Goal: Transaction & Acquisition: Purchase product/service

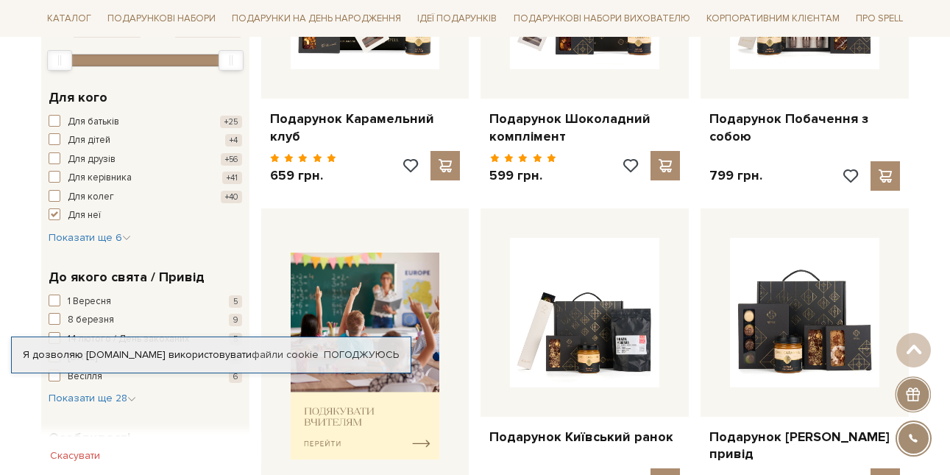
scroll to position [785, 0]
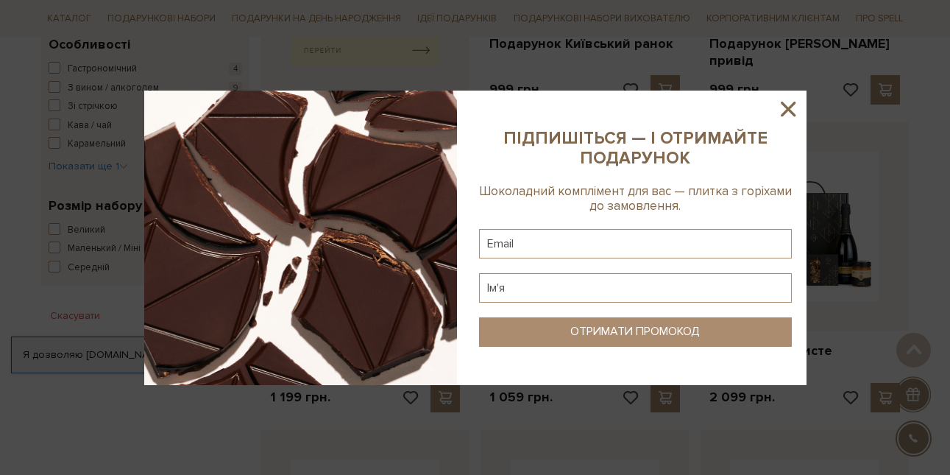
click at [790, 105] on icon at bounding box center [788, 108] width 25 height 25
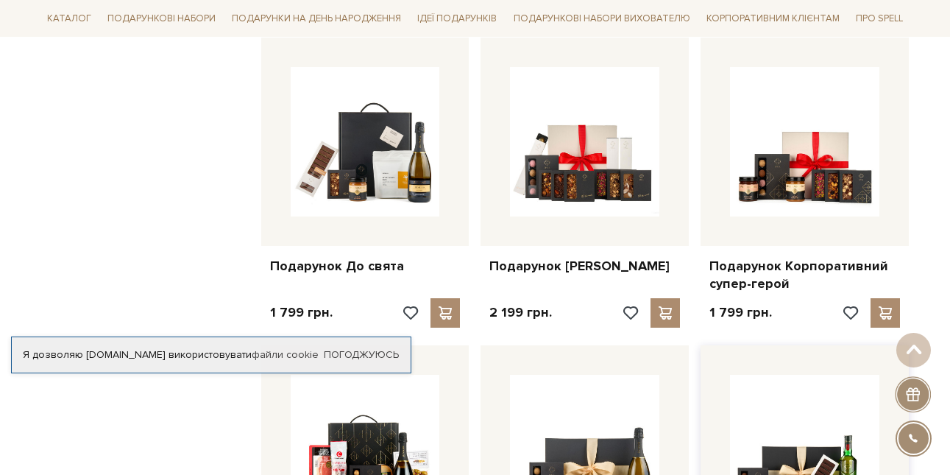
scroll to position [1570, 0]
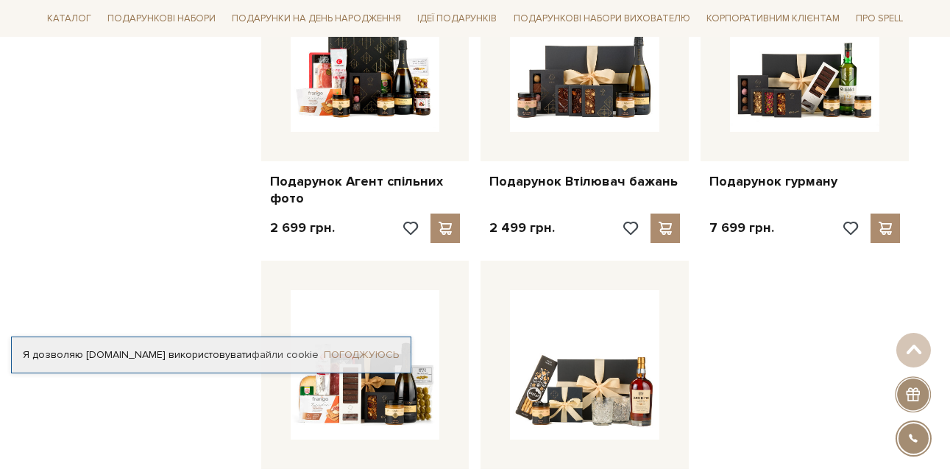
click at [383, 354] on link "Погоджуюсь" at bounding box center [361, 354] width 75 height 13
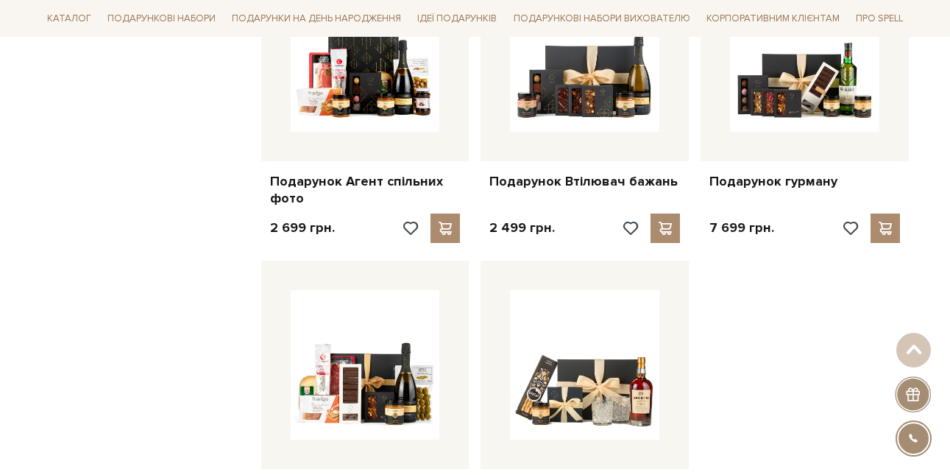
scroll to position [1963, 0]
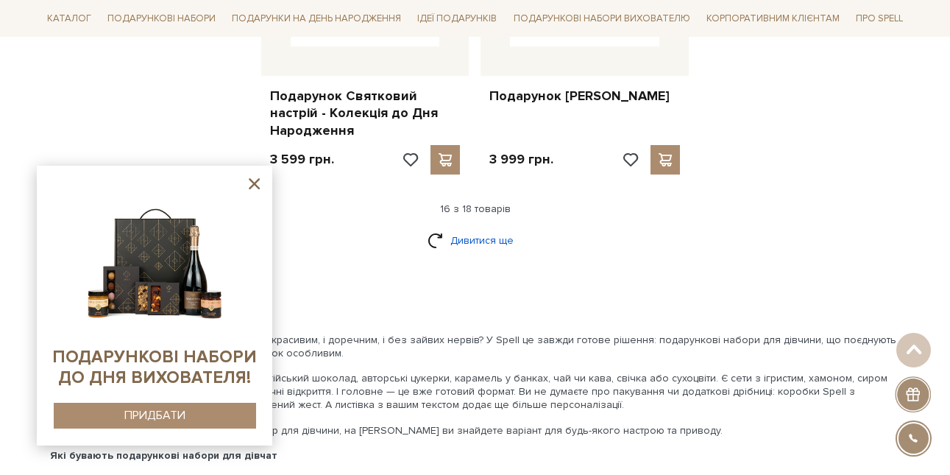
click at [487, 228] on link "Дивитися ще" at bounding box center [476, 240] width 96 height 26
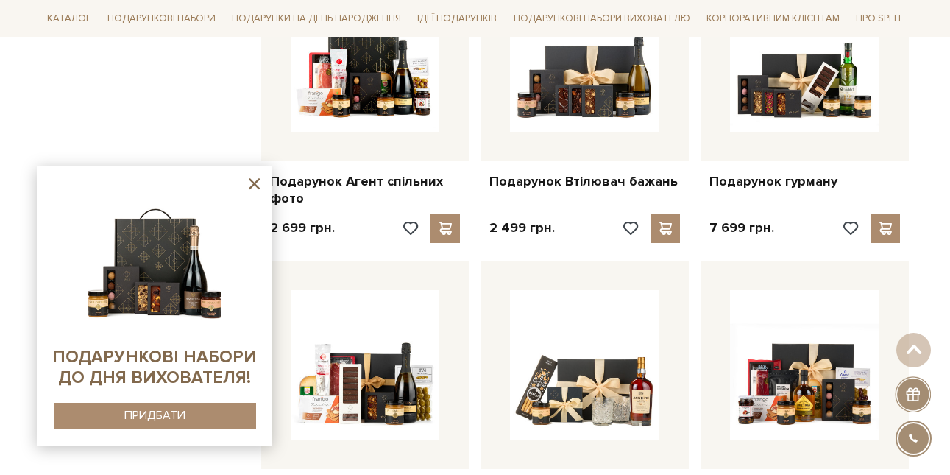
scroll to position [1178, 0]
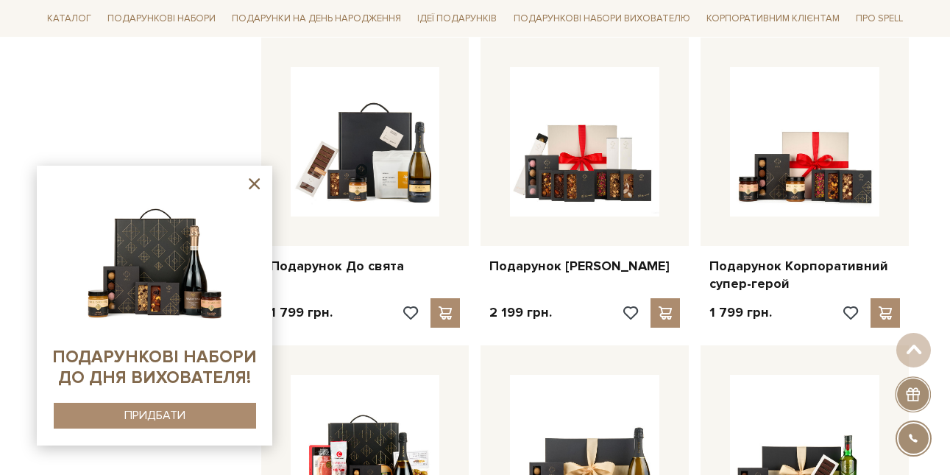
click at [256, 183] on icon at bounding box center [254, 183] width 11 height 11
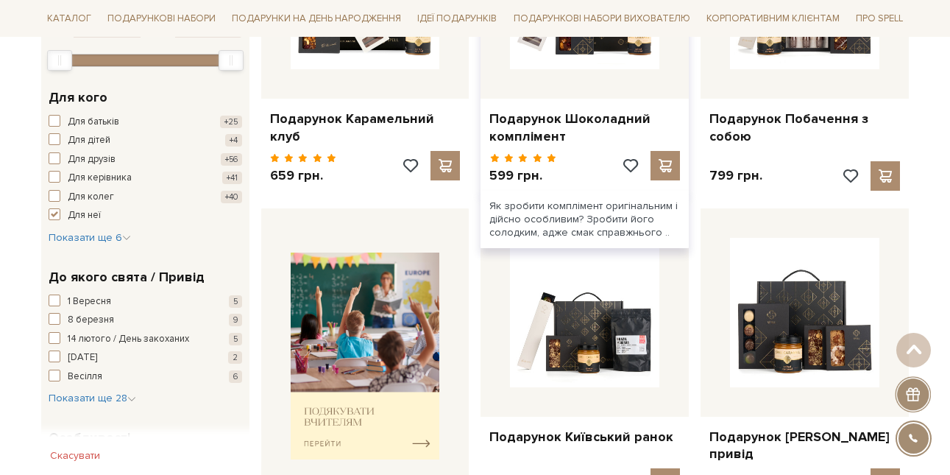
scroll to position [0, 0]
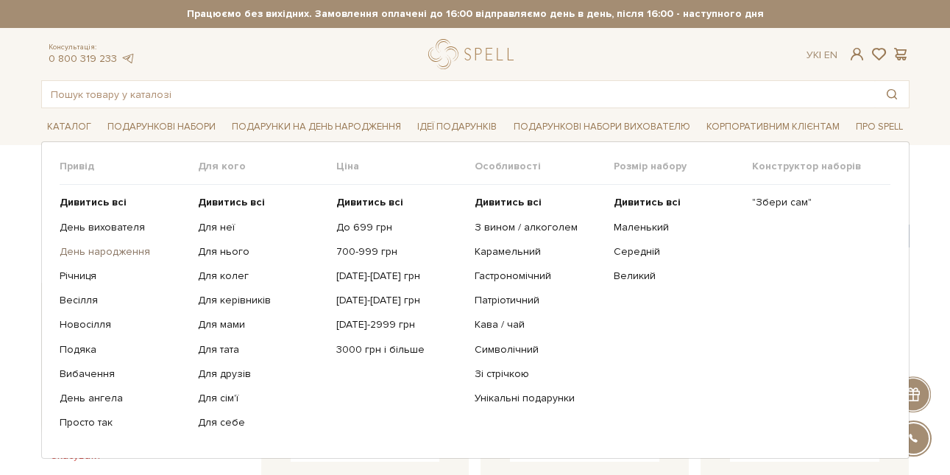
click at [109, 246] on link "День народження" at bounding box center [123, 251] width 127 height 13
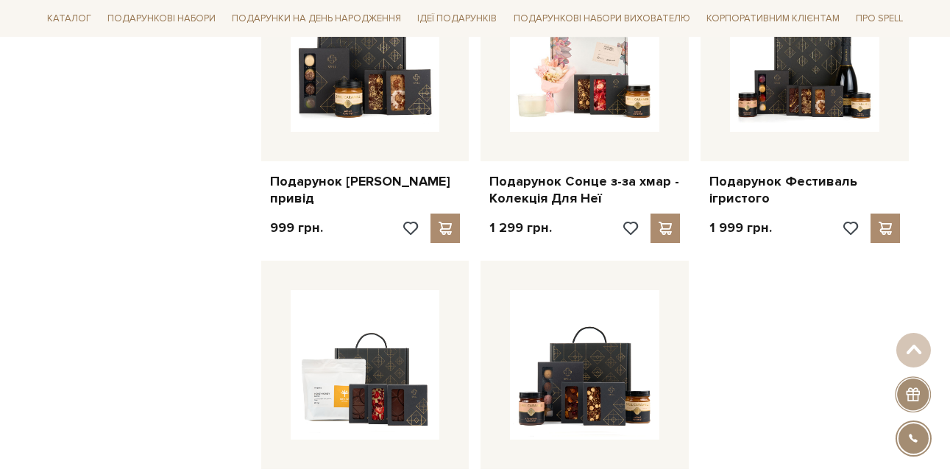
scroll to position [1963, 0]
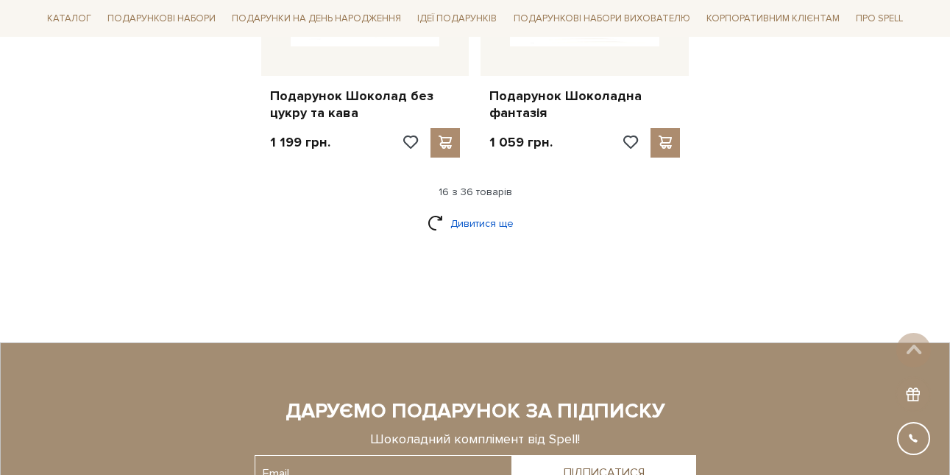
click at [489, 219] on link "Дивитися ще" at bounding box center [476, 223] width 96 height 26
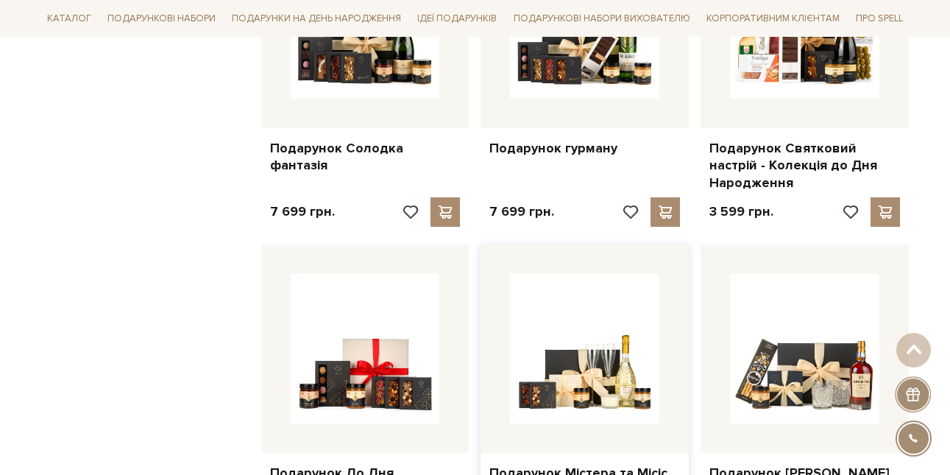
scroll to position [3533, 0]
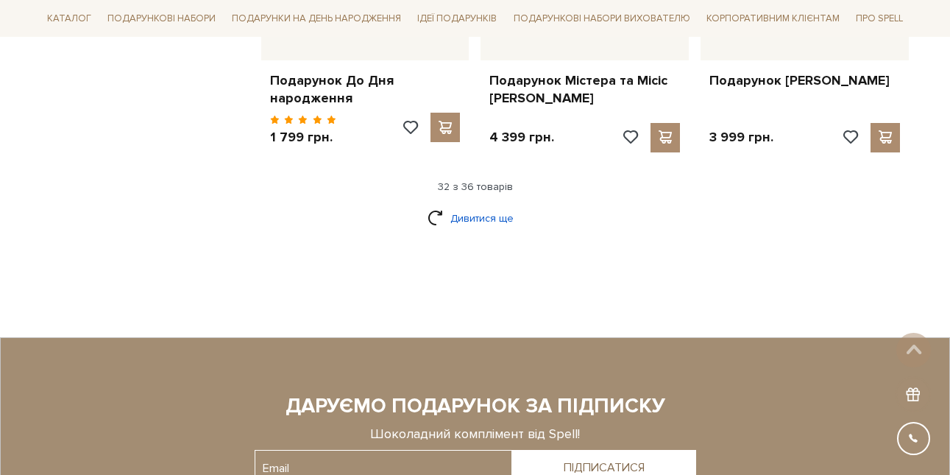
click at [481, 216] on link "Дивитися ще" at bounding box center [476, 218] width 96 height 26
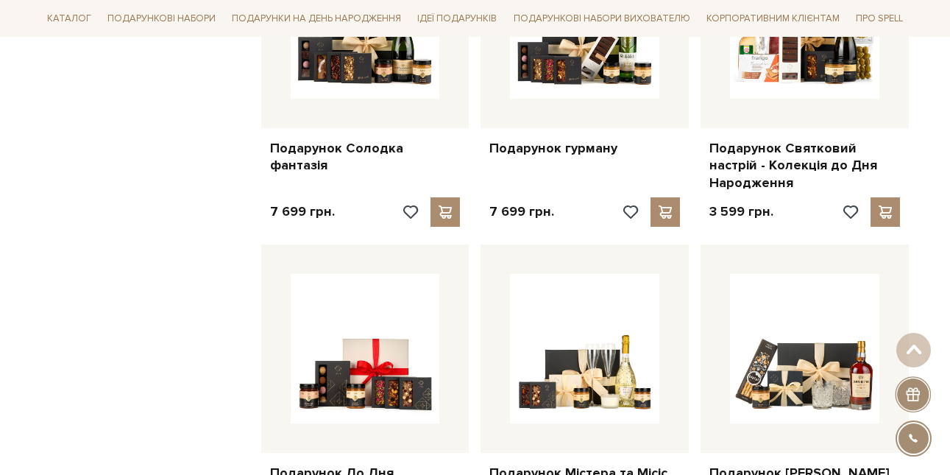
scroll to position [2747, 0]
